Goal: Transaction & Acquisition: Download file/media

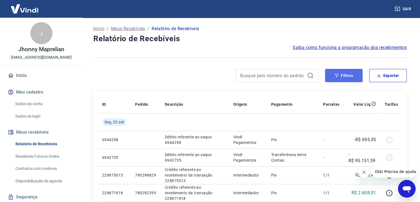
click at [349, 78] on button "Filtros" at bounding box center [344, 75] width 38 height 13
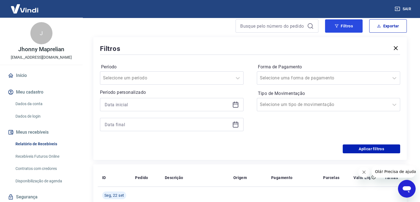
scroll to position [55, 0]
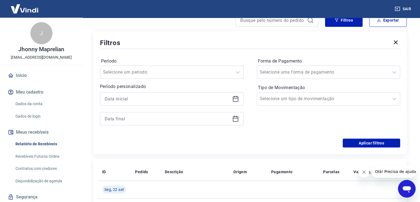
drag, startPoint x: 240, startPoint y: 99, endPoint x: 236, endPoint y: 99, distance: 3.9
click at [239, 99] on div at bounding box center [172, 98] width 144 height 13
click at [236, 99] on icon at bounding box center [235, 98] width 7 height 7
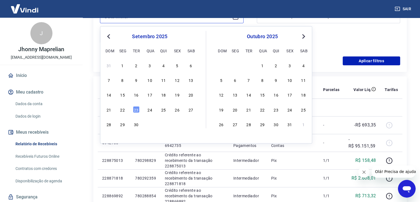
scroll to position [138, 0]
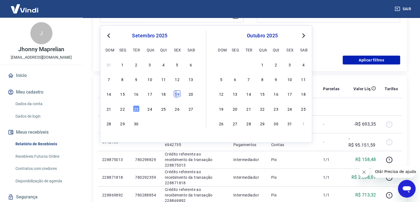
click at [176, 96] on div "19" at bounding box center [177, 93] width 7 height 7
type input "[DATE]"
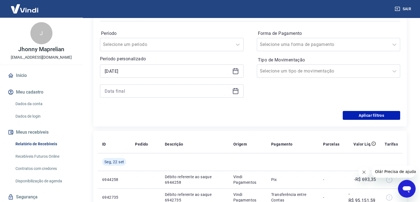
scroll to position [83, 0]
click at [233, 90] on icon at bounding box center [236, 90] width 6 height 1
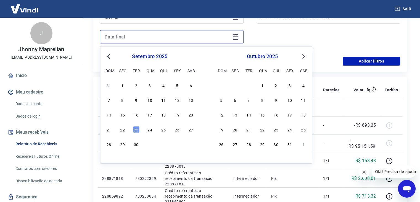
scroll to position [138, 0]
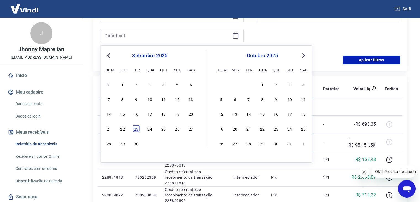
click at [138, 131] on div "23" at bounding box center [136, 128] width 7 height 7
type input "[DATE]"
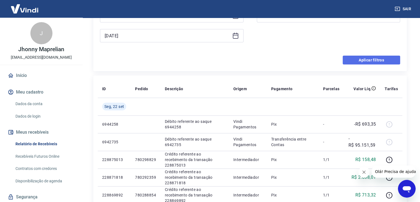
click at [354, 59] on button "Aplicar filtros" at bounding box center [371, 59] width 57 height 9
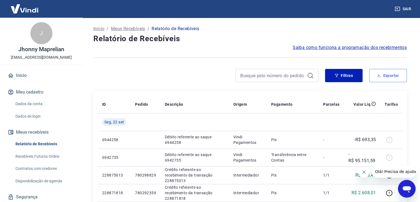
click at [388, 77] on button "Exportar" at bounding box center [388, 75] width 38 height 13
type input "[DATE]"
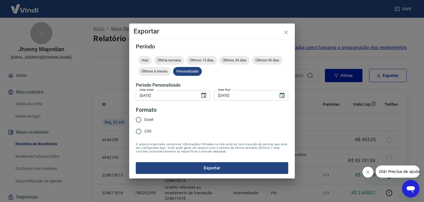
click at [149, 120] on span "Excel" at bounding box center [148, 119] width 9 height 6
click at [144, 120] on input "Excel" at bounding box center [139, 120] width 12 height 12
radio input "true"
click at [171, 162] on button "Exportar" at bounding box center [212, 168] width 152 height 12
